Goal: Task Accomplishment & Management: Use online tool/utility

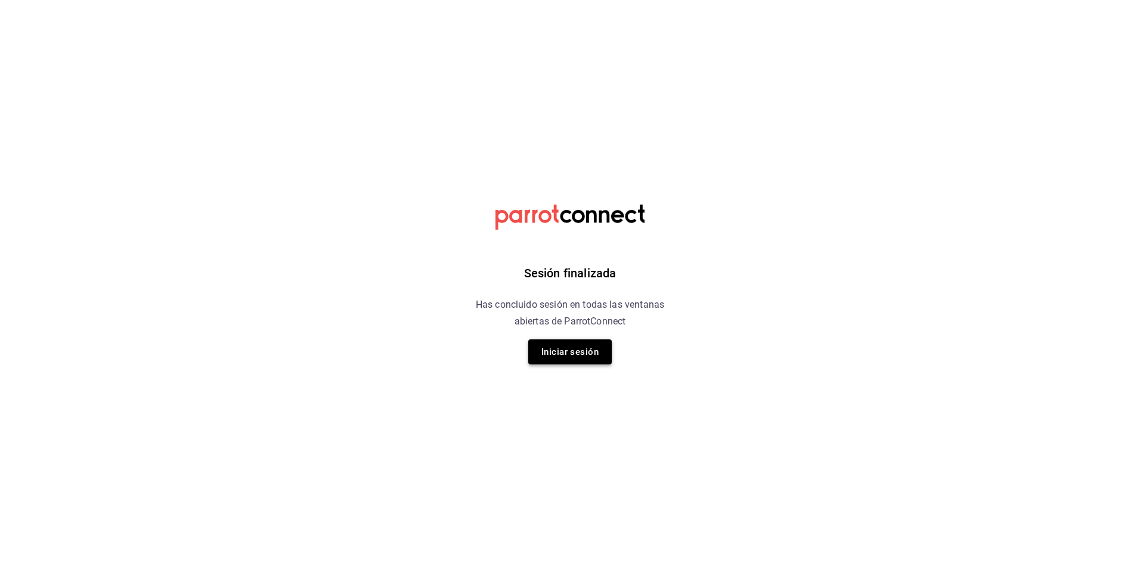
click at [587, 343] on button "Iniciar sesión" at bounding box center [569, 351] width 83 height 25
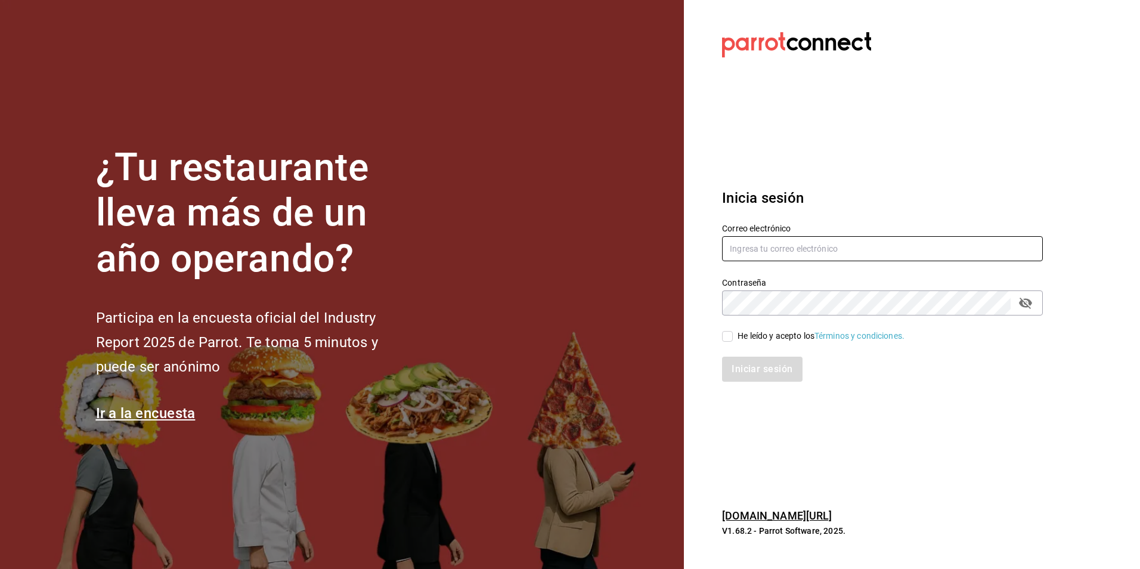
type input "[PERSON_NAME][EMAIL_ADDRESS][DOMAIN_NAME]"
click at [1023, 301] on icon "passwordField" at bounding box center [1025, 302] width 13 height 11
click at [729, 337] on input "He leído y acepto los Términos y condiciones." at bounding box center [727, 336] width 11 height 11
checkbox input "true"
click at [792, 371] on button "Iniciar sesión" at bounding box center [762, 368] width 81 height 25
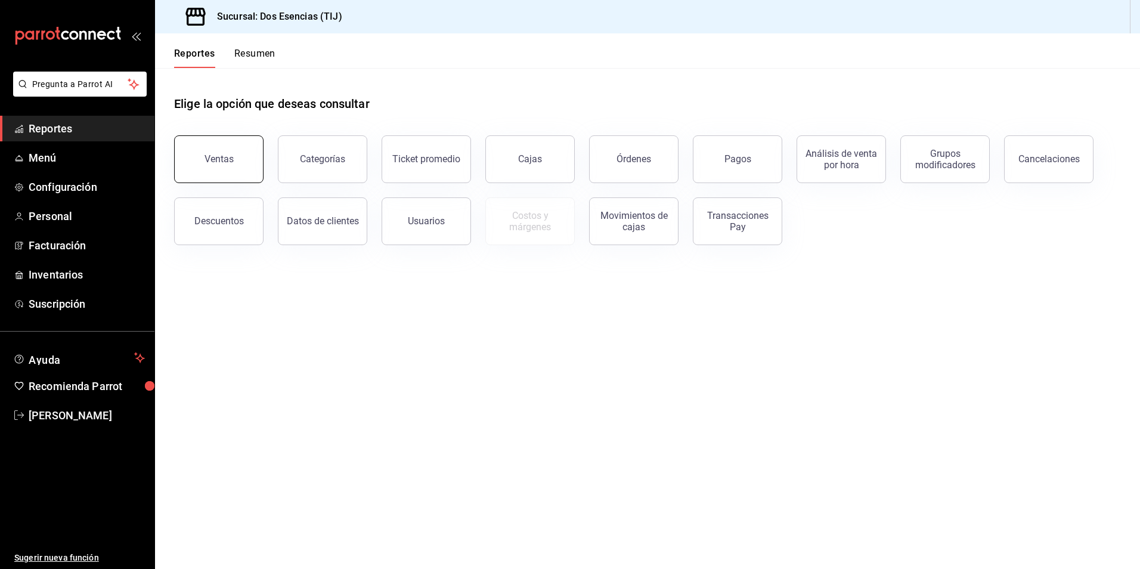
click at [227, 158] on div "Ventas" at bounding box center [218, 158] width 29 height 11
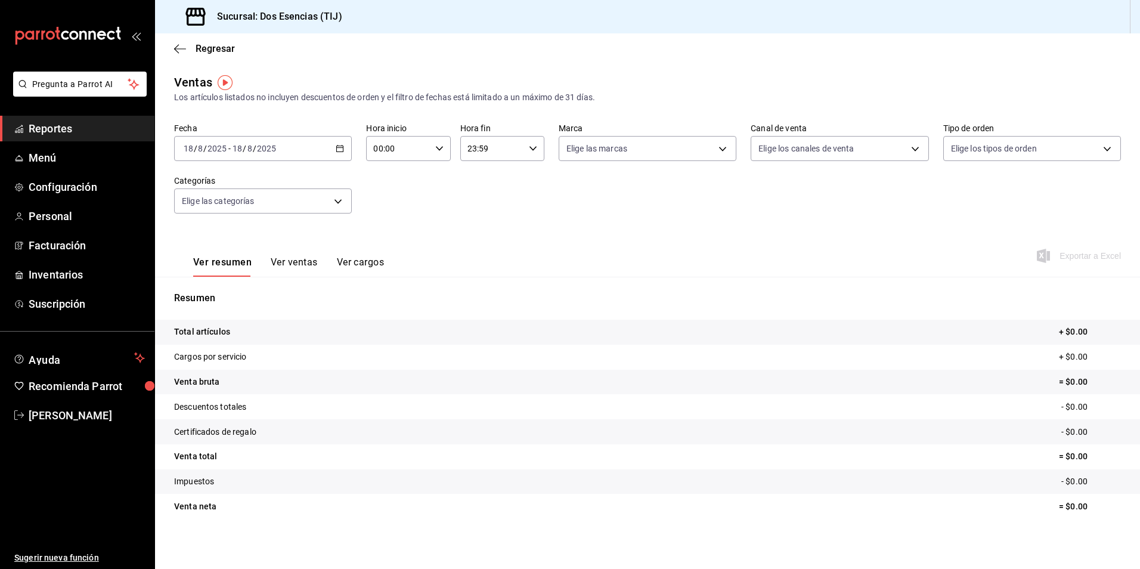
click at [337, 149] on icon "button" at bounding box center [340, 148] width 8 height 8
click at [232, 293] on span "Rango de fechas" at bounding box center [230, 292] width 92 height 13
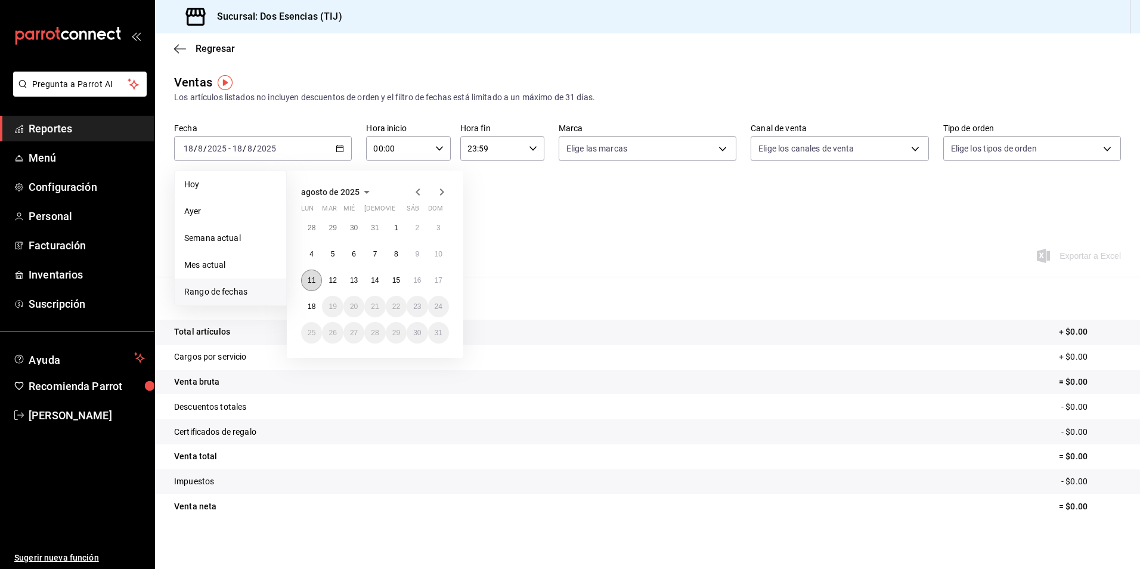
click at [314, 286] on button "11" at bounding box center [311, 279] width 21 height 21
click at [311, 307] on abbr "18" at bounding box center [312, 306] width 8 height 8
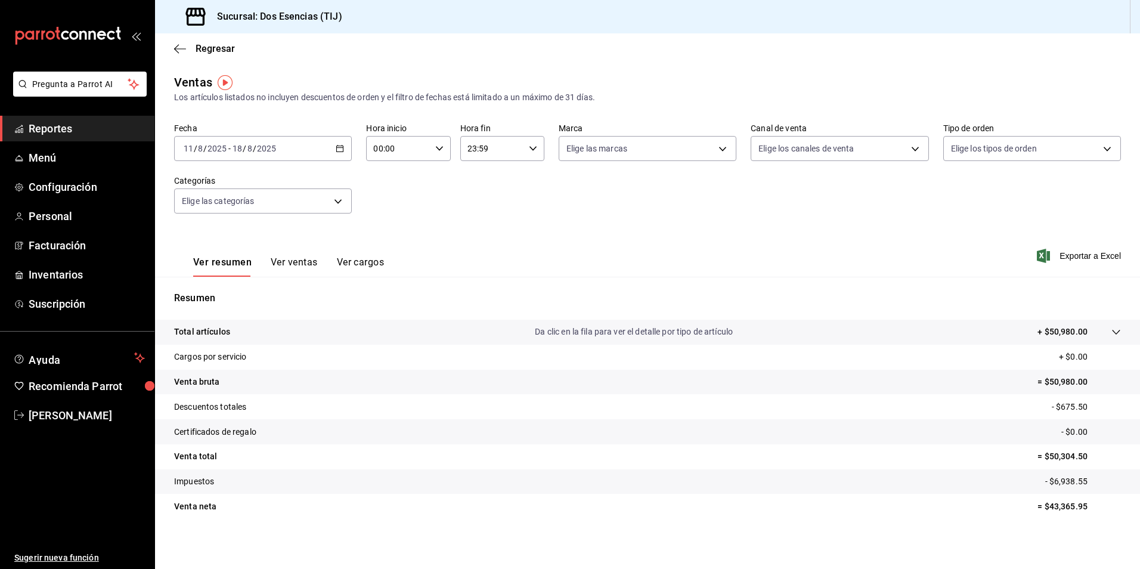
click at [337, 151] on icon "button" at bounding box center [340, 148] width 8 height 8
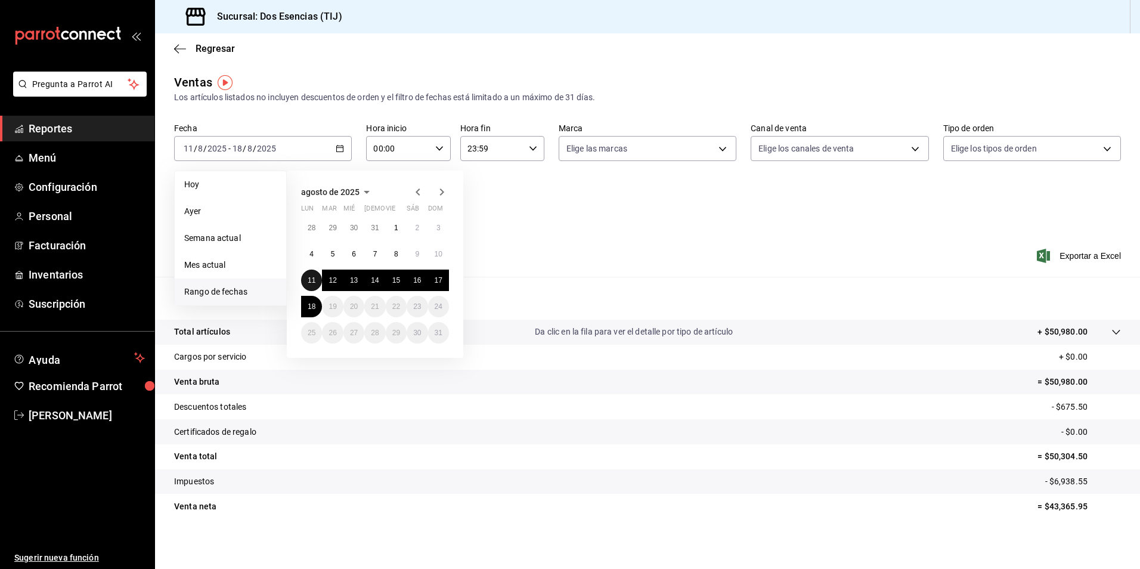
click at [312, 276] on abbr "11" at bounding box center [312, 280] width 8 height 8
click at [440, 277] on abbr "17" at bounding box center [439, 280] width 8 height 8
